Goal: Information Seeking & Learning: Learn about a topic

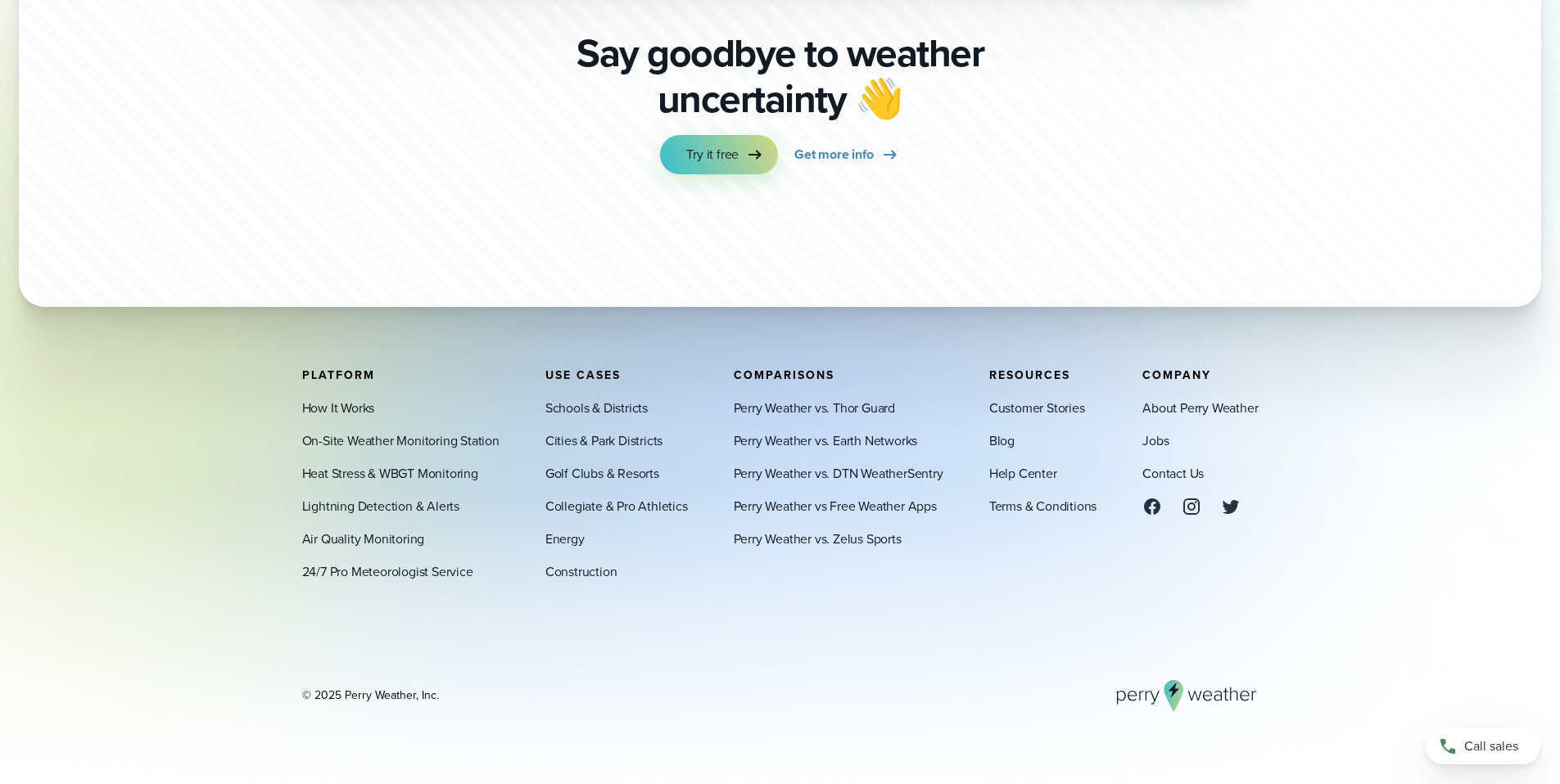
scroll to position [5759, 0]
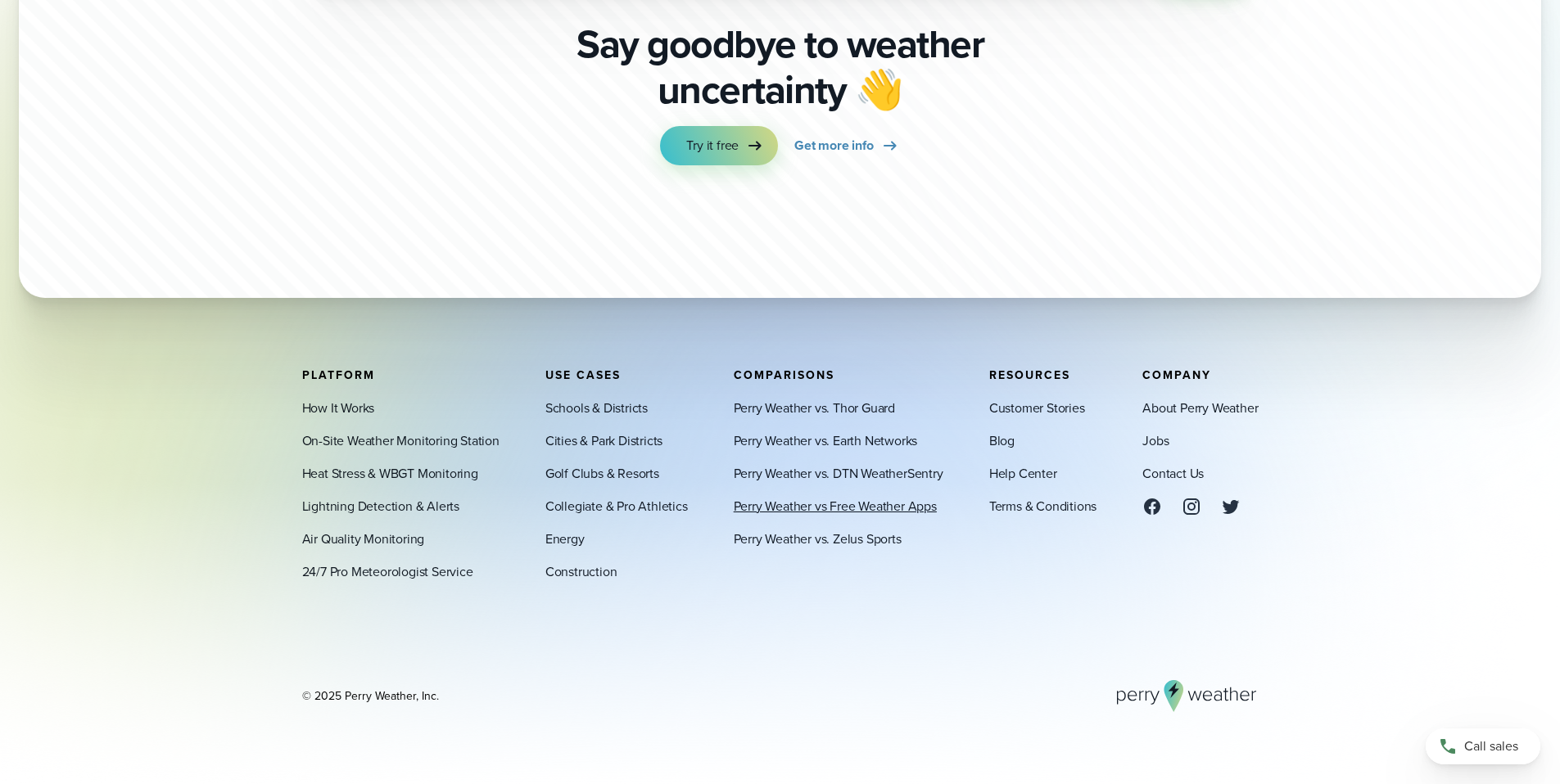
click at [876, 502] on link "Perry Weather vs Free Weather Apps" at bounding box center [835, 505] width 203 height 19
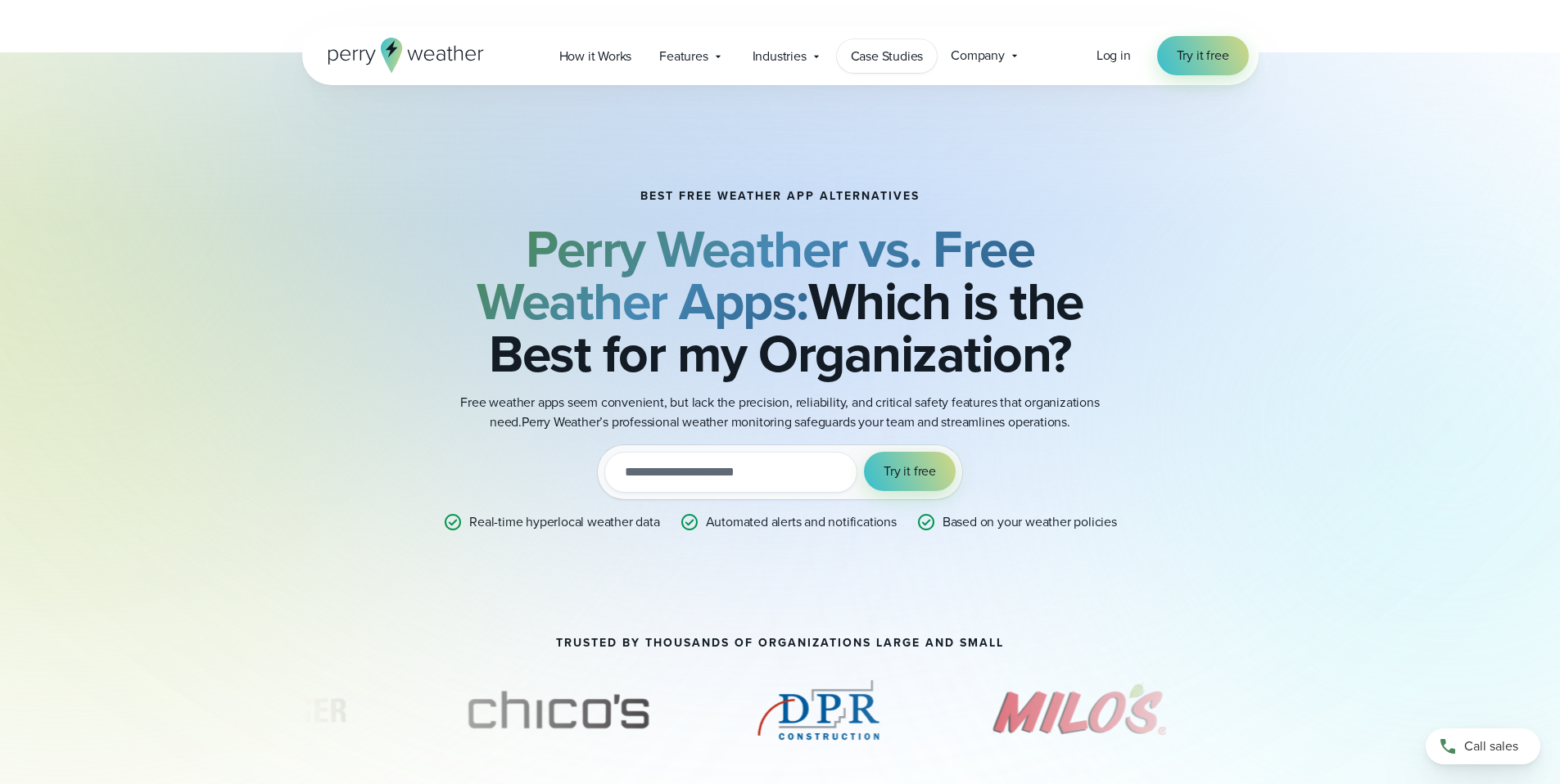
click at [864, 64] on span "Case Studies" at bounding box center [887, 56] width 73 height 19
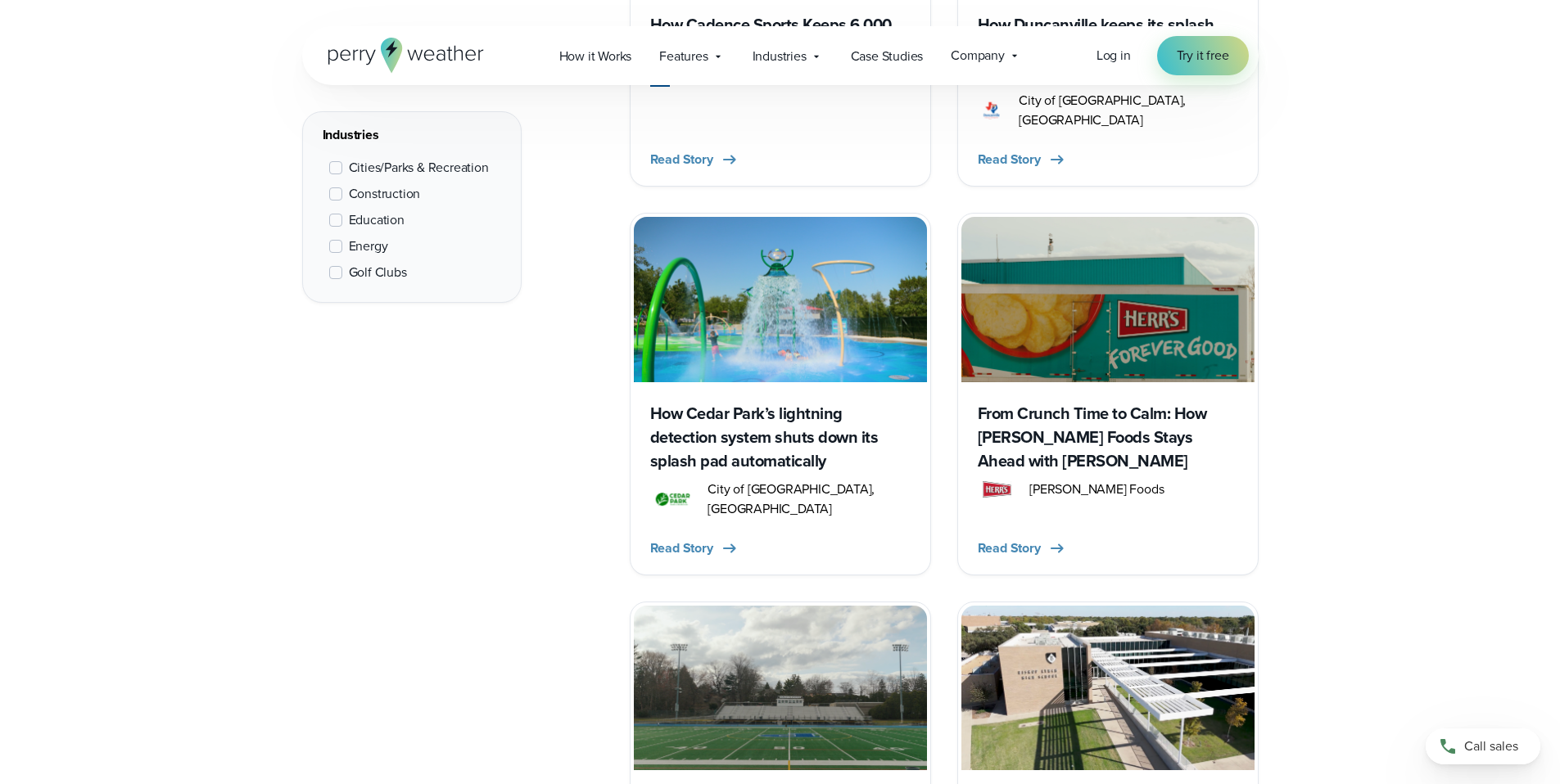
scroll to position [1872, 0]
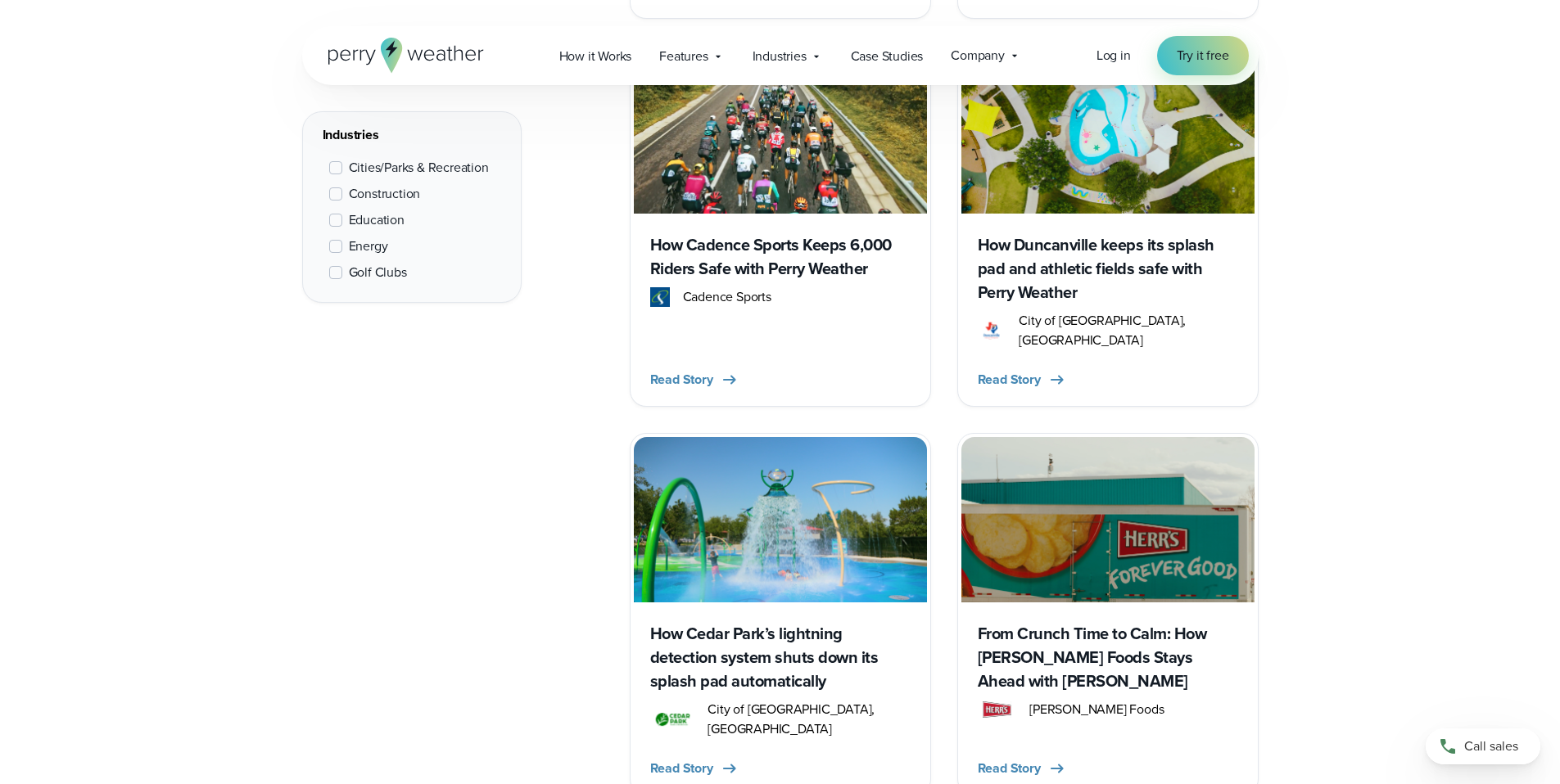
click at [420, 170] on span "Cities/Parks & Recreation" at bounding box center [418, 167] width 140 height 19
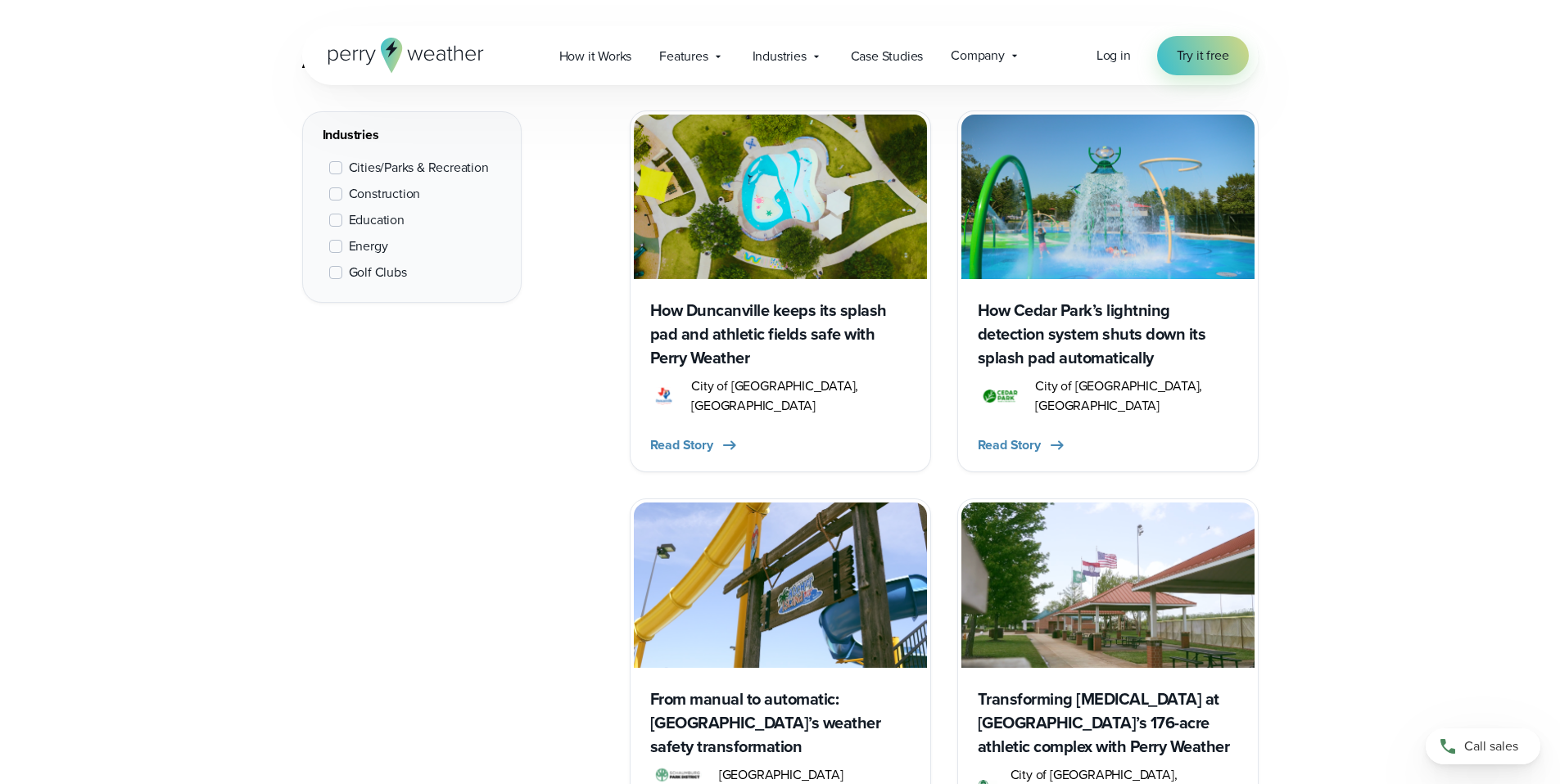
scroll to position [616, 0]
